Goal: Transaction & Acquisition: Purchase product/service

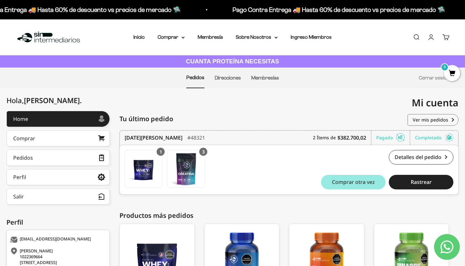
click at [362, 184] on span "Comprar otra vez" at bounding box center [353, 181] width 43 height 5
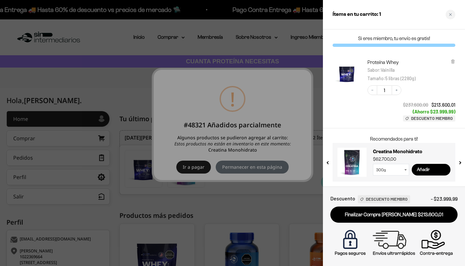
click at [425, 169] on input "Añadir" at bounding box center [431, 170] width 39 height 12
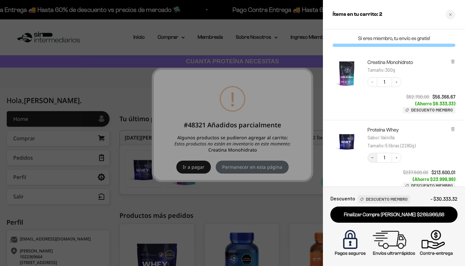
click at [373, 158] on icon "Decrease quantity" at bounding box center [372, 158] width 4 height 4
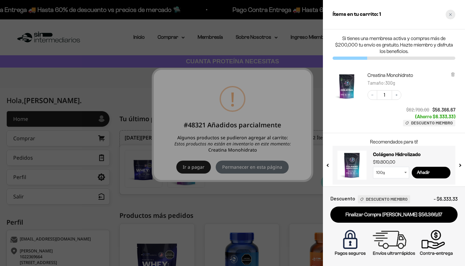
click at [450, 15] on icon "Close cart" at bounding box center [450, 14] width 3 height 3
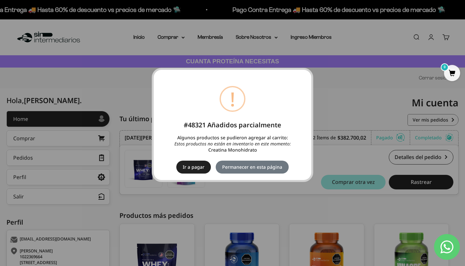
click at [366, 143] on div "× ! #48321 Añadidos parcialmente Algunos productos se pudieron agregar al carri…" at bounding box center [232, 133] width 465 height 266
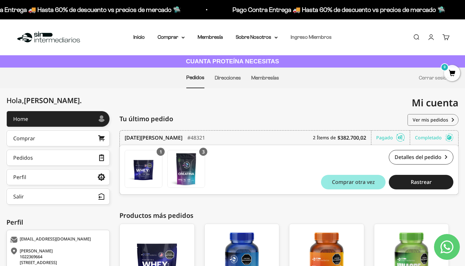
click at [313, 39] on link "Ingreso Miembros" at bounding box center [311, 36] width 41 height 5
click at [308, 37] on link "Ingreso Miembros" at bounding box center [311, 36] width 41 height 5
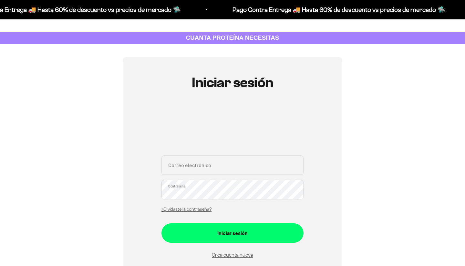
scroll to position [29, 0]
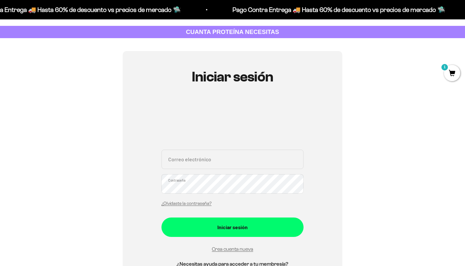
click at [208, 160] on input "Correo electrónico" at bounding box center [232, 158] width 142 height 19
type input "[EMAIL_ADDRESS][DOMAIN_NAME]"
click at [232, 226] on button "Iniciar sesión" at bounding box center [232, 226] width 142 height 19
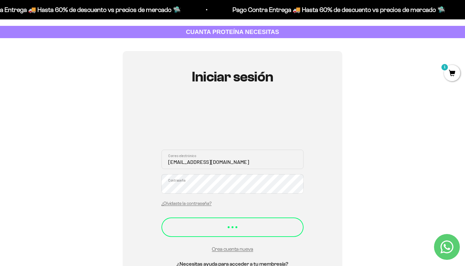
click at [255, 225] on div "Iniciar sesión" at bounding box center [232, 224] width 116 height 8
click at [226, 225] on div "Iniciar sesión" at bounding box center [232, 224] width 116 height 8
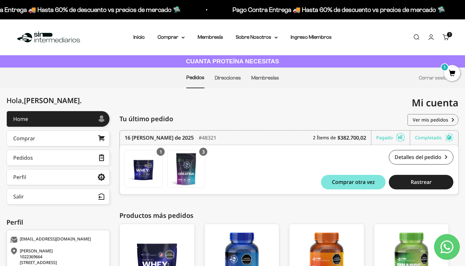
click at [448, 72] on span "1" at bounding box center [452, 73] width 16 height 16
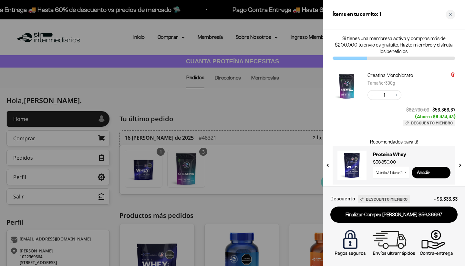
click at [451, 75] on icon at bounding box center [452, 74] width 5 height 5
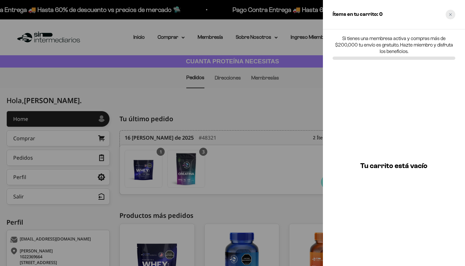
click at [453, 16] on div "Close cart" at bounding box center [451, 15] width 10 height 10
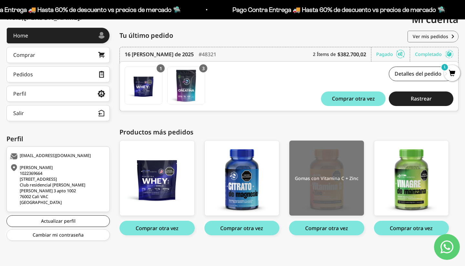
scroll to position [83, 0]
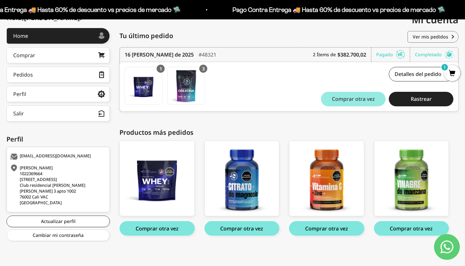
click at [371, 100] on span "Comprar otra vez" at bounding box center [353, 98] width 43 height 5
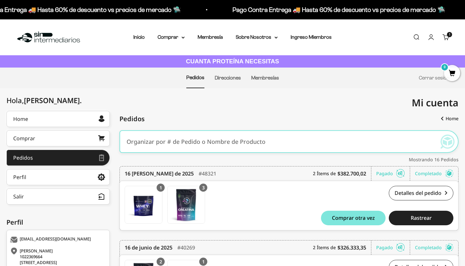
click at [181, 38] on icon at bounding box center [182, 37] width 3 height 2
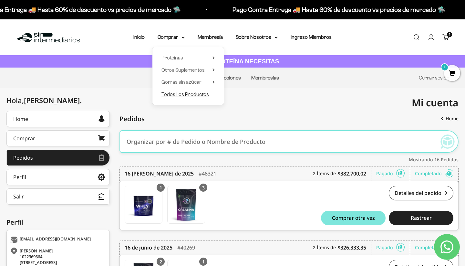
click at [175, 95] on span "Todos Los Productos" at bounding box center [184, 93] width 47 height 5
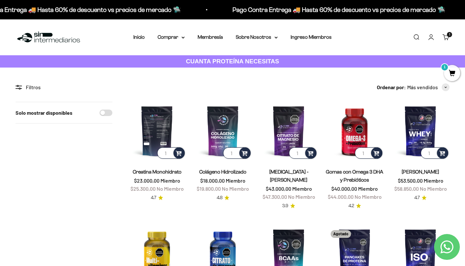
type input "2"
click at [168, 151] on input "2" at bounding box center [170, 152] width 27 height 11
click at [179, 154] on span at bounding box center [179, 152] width 6 height 7
click at [167, 134] on li "300g" at bounding box center [157, 136] width 55 height 8
